Goal: Book appointment/travel/reservation

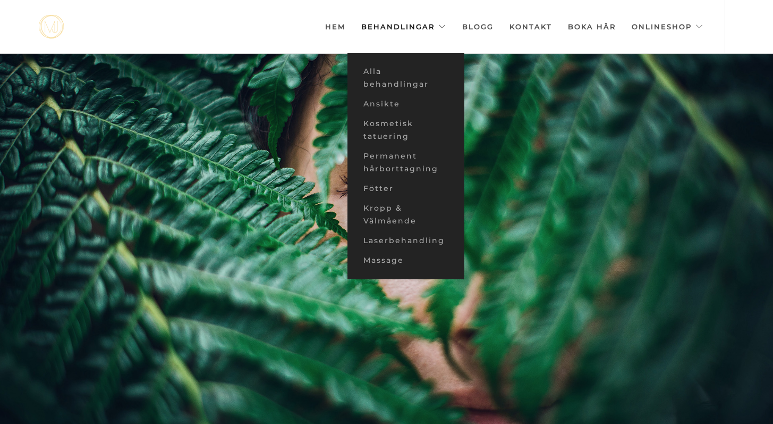
click at [429, 26] on link "Behandlingar" at bounding box center [403, 26] width 85 height 53
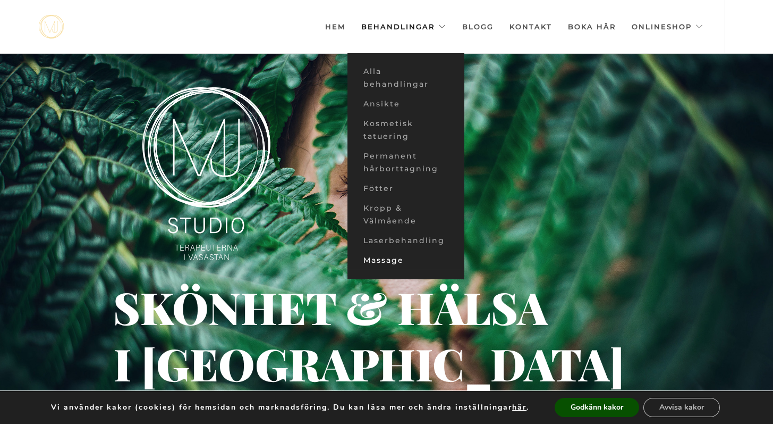
click at [390, 261] on link "Massage" at bounding box center [406, 260] width 117 height 20
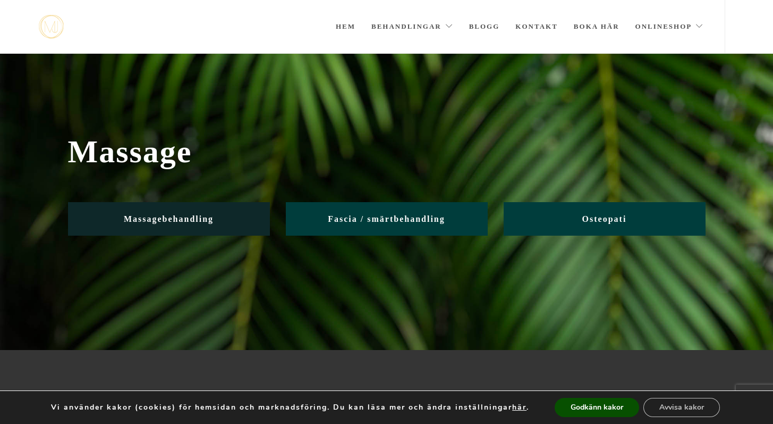
click at [195, 215] on span "Massagebehandling" at bounding box center [169, 218] width 90 height 9
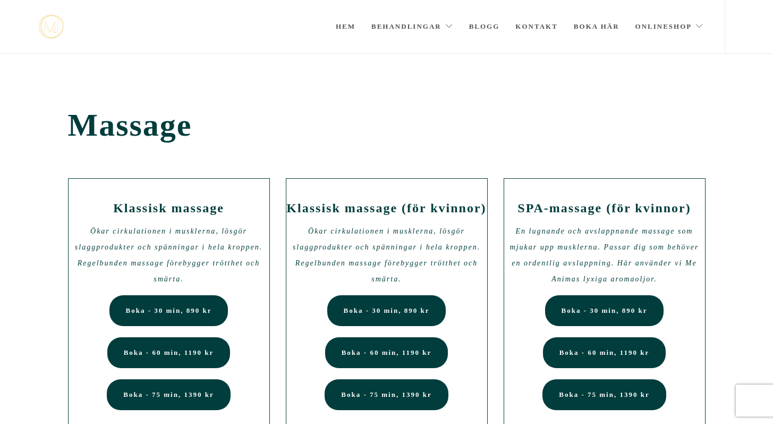
drag, startPoint x: 773, startPoint y: 39, endPoint x: 773, endPoint y: 65, distance: 26.0
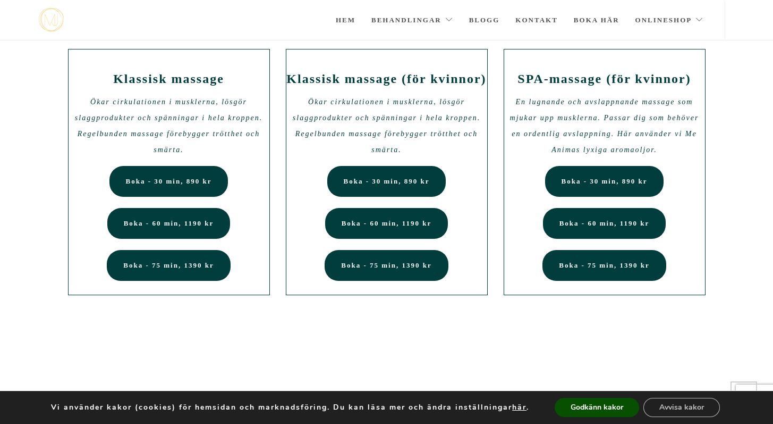
scroll to position [75, 0]
click at [194, 261] on span "Boka - 75 min, 1390 kr" at bounding box center [168, 265] width 90 height 8
